Goal: Check status: Check status

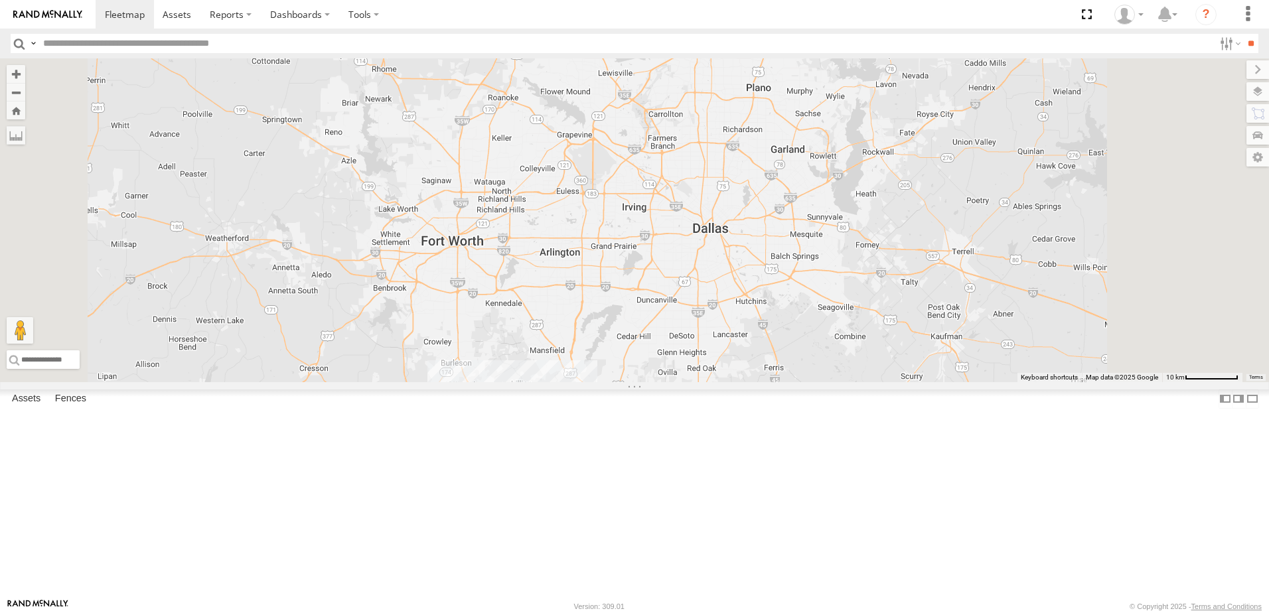
click at [0, 0] on link at bounding box center [0, 0] width 0 height 0
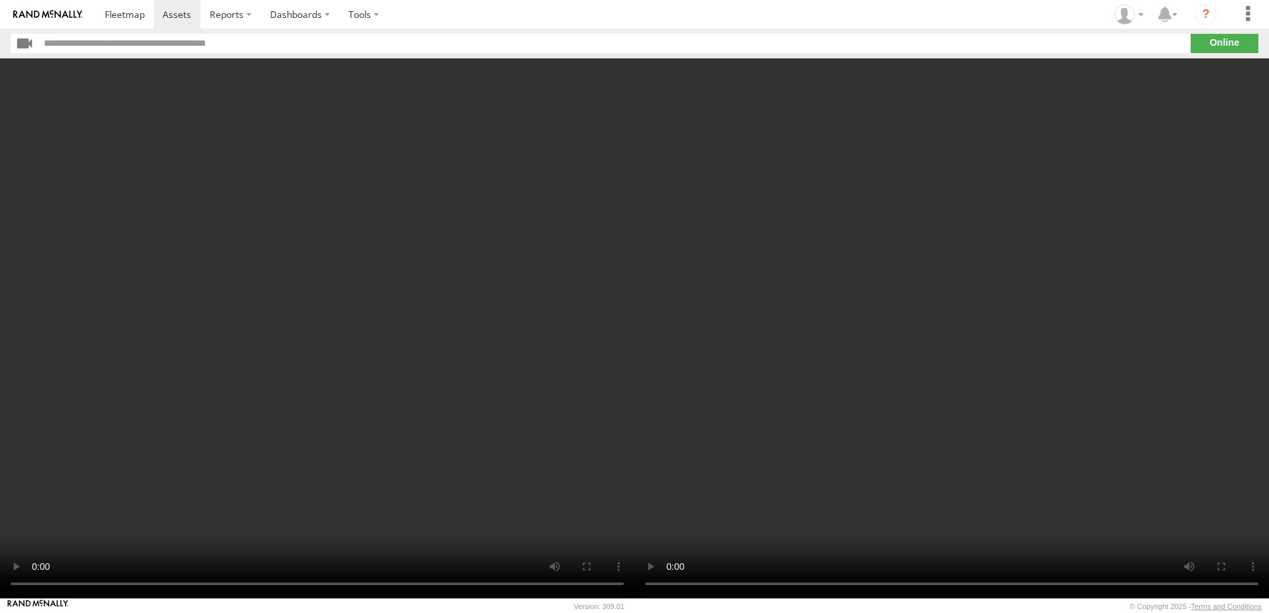
click at [817, 349] on video at bounding box center [952, 328] width 635 height 540
